Goal: Navigation & Orientation: Find specific page/section

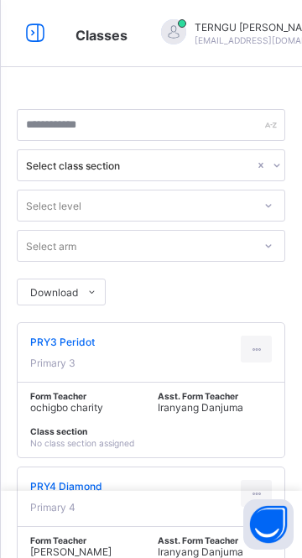
scroll to position [70, 0]
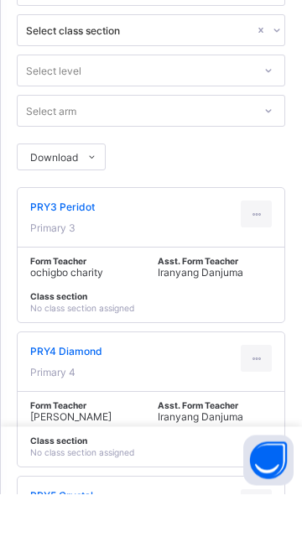
click at [260, 424] on icon at bounding box center [256, 423] width 14 height 13
click at [252, 461] on div "View Class" at bounding box center [238, 460] width 52 height 17
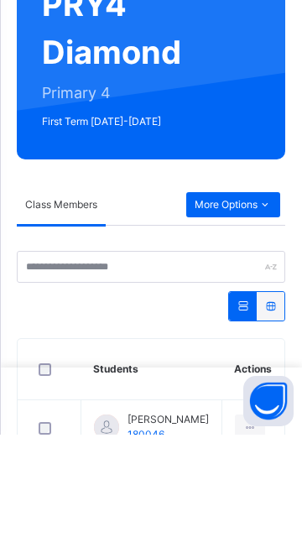
scroll to position [66, 0]
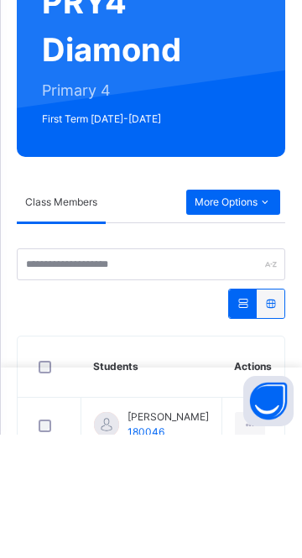
click at [238, 323] on span "More Options" at bounding box center [233, 325] width 77 height 15
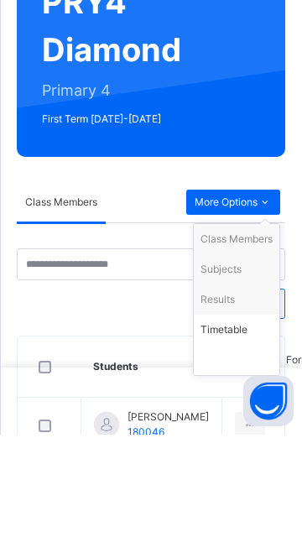
click at [217, 238] on span "First Term [DATE]-[DATE]" at bounding box center [142, 242] width 201 height 15
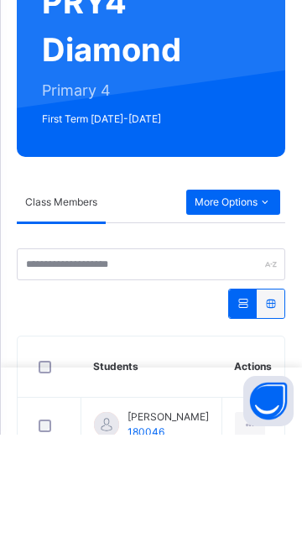
click at [237, 317] on div "More Options" at bounding box center [233, 325] width 94 height 25
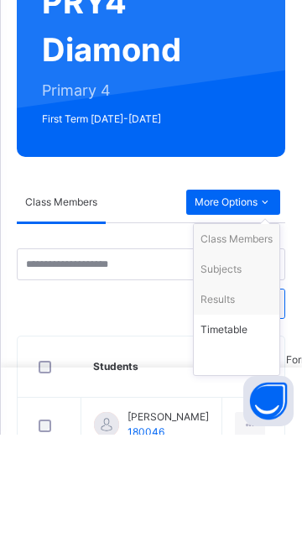
click at [233, 394] on div "Subjects" at bounding box center [237, 392] width 72 height 17
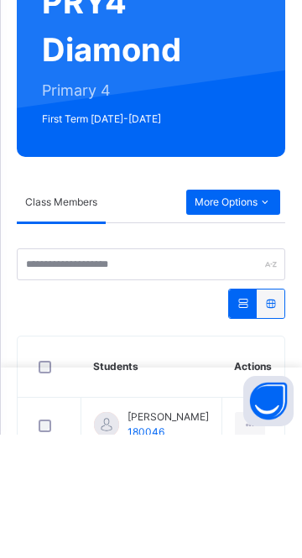
click at [164, 548] on span "[PERSON_NAME]" at bounding box center [168, 540] width 81 height 15
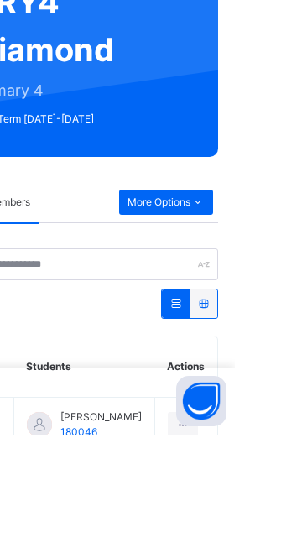
click at [257, 556] on icon at bounding box center [250, 548] width 14 height 15
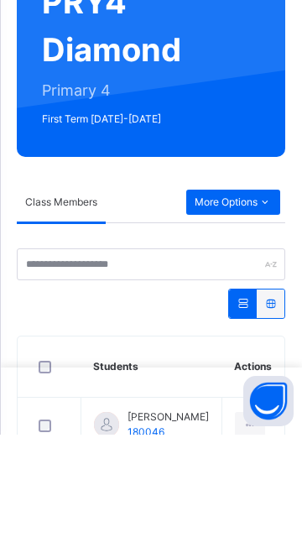
click at [229, 328] on span "More Options" at bounding box center [233, 325] width 77 height 15
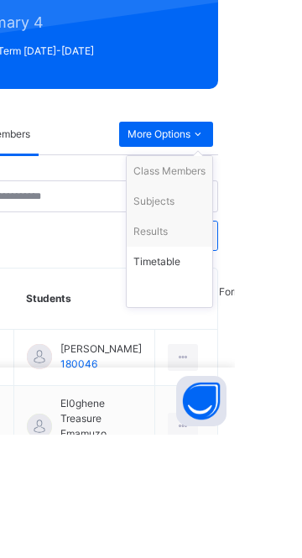
scroll to position [142, 0]
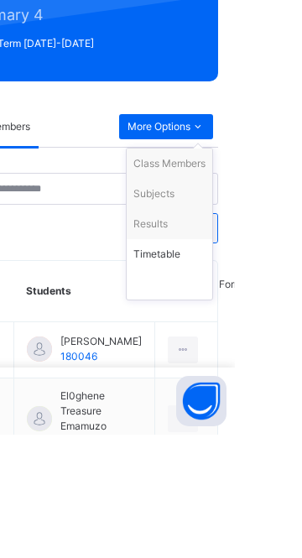
click at [301, 231] on html "Class Arm Details [PERSON_NAME] [EMAIL_ADDRESS][DOMAIN_NAME] Classes CBT Lesson…" at bounding box center [151, 512] width 302 height 1308
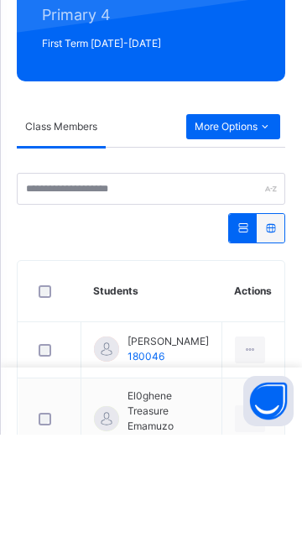
click at [240, 248] on span "More Options" at bounding box center [233, 250] width 77 height 15
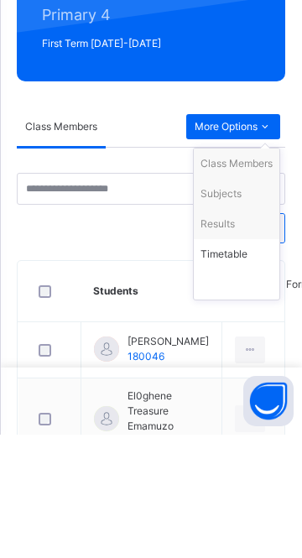
click at [85, 245] on span "Class Members" at bounding box center [61, 250] width 72 height 15
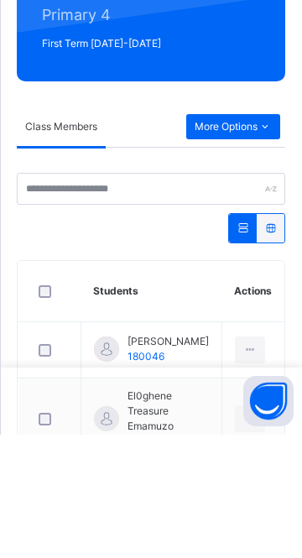
click at [245, 256] on span "More Options" at bounding box center [233, 250] width 77 height 15
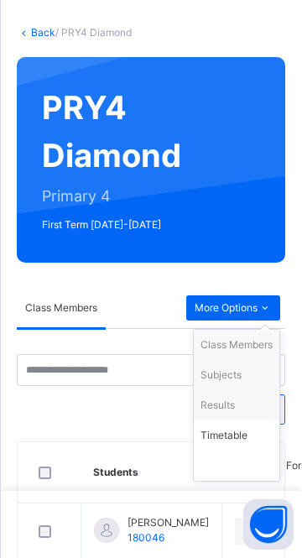
scroll to position [47, 0]
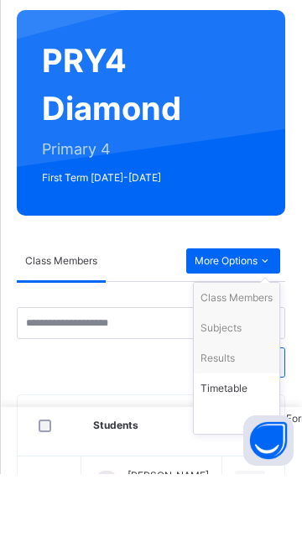
click at [164, 557] on span "[PERSON_NAME]" at bounding box center [168, 559] width 81 height 15
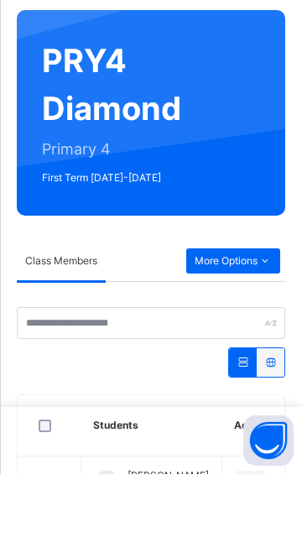
click at [156, 557] on span "[PERSON_NAME]" at bounding box center [168, 559] width 81 height 15
click at [159, 557] on span "[PERSON_NAME]" at bounding box center [168, 559] width 81 height 15
click at [245, 452] on icon at bounding box center [243, 446] width 14 height 13
click at [242, 446] on icon at bounding box center [243, 446] width 14 height 13
click at [244, 452] on icon at bounding box center [243, 446] width 14 height 13
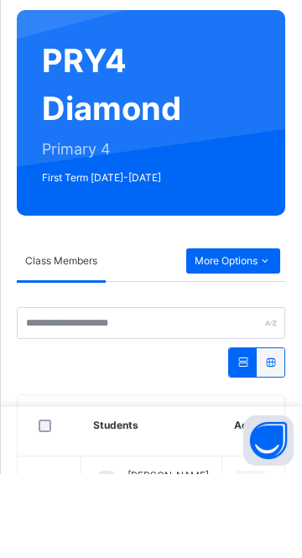
click at [241, 452] on div at bounding box center [243, 446] width 28 height 29
click at [241, 453] on div at bounding box center [243, 446] width 28 height 29
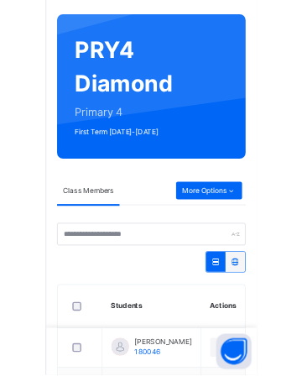
scroll to position [86, 0]
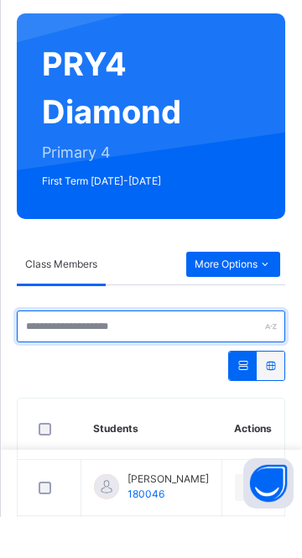
click at [37, 369] on input "text" at bounding box center [151, 368] width 269 height 32
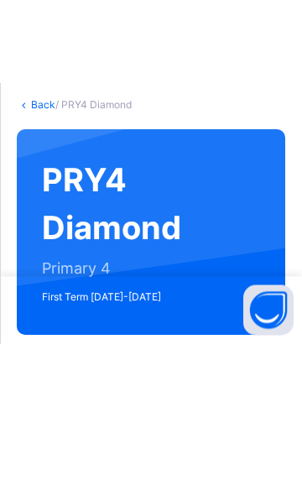
scroll to position [22, 0]
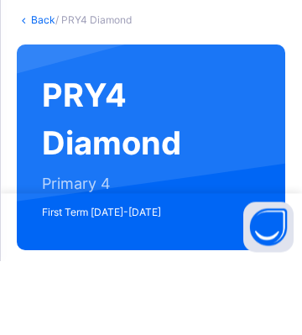
click at [39, 96] on link "Back" at bounding box center [43, 94] width 24 height 13
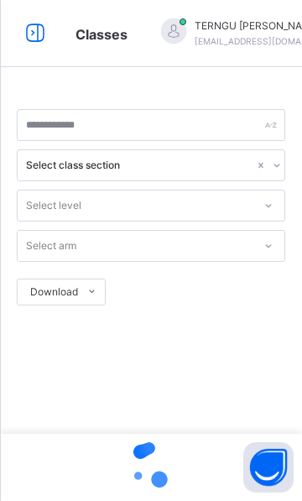
click at [191, 29] on div at bounding box center [174, 32] width 42 height 29
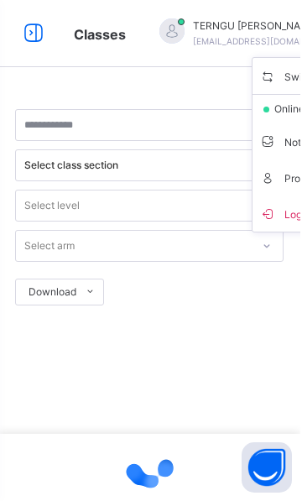
click at [143, 373] on div at bounding box center [151, 464] width 269 height 319
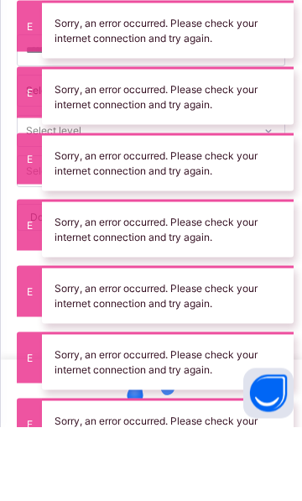
scroll to position [27, 0]
